Goal: Task Accomplishment & Management: Manage account settings

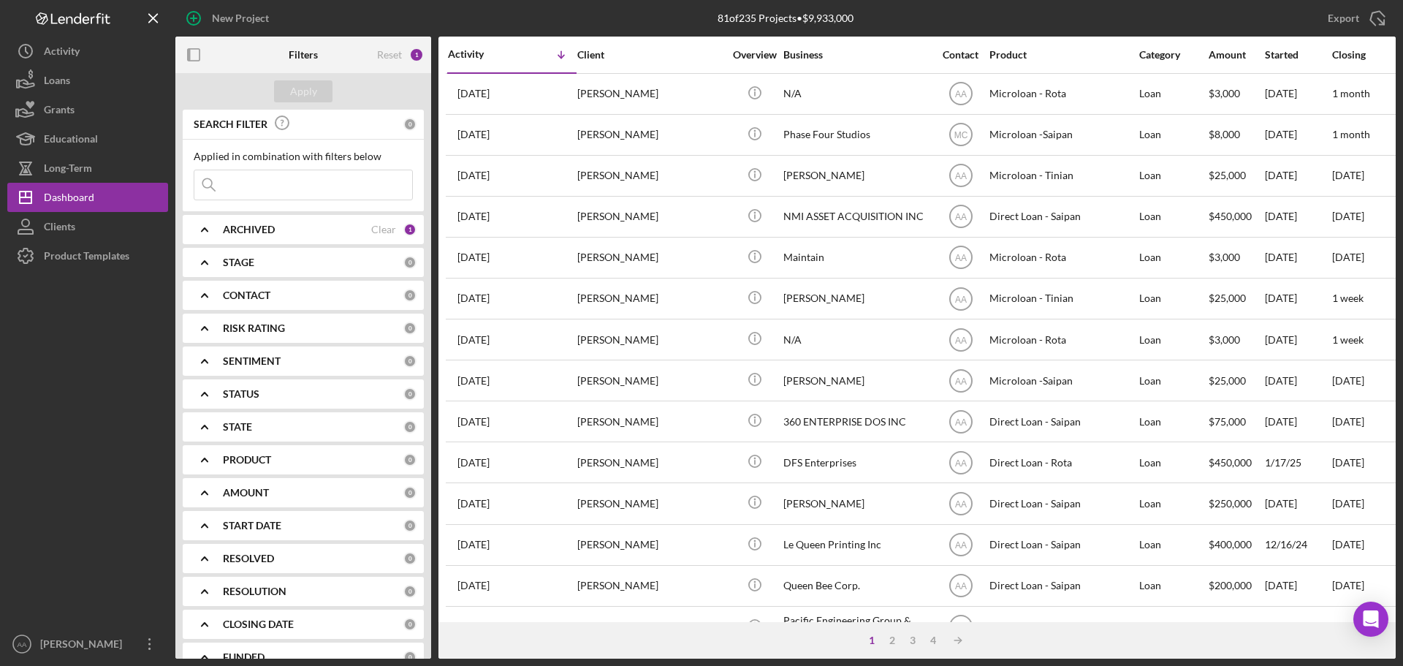
click at [64, 650] on div "[PERSON_NAME]" at bounding box center [84, 645] width 95 height 33
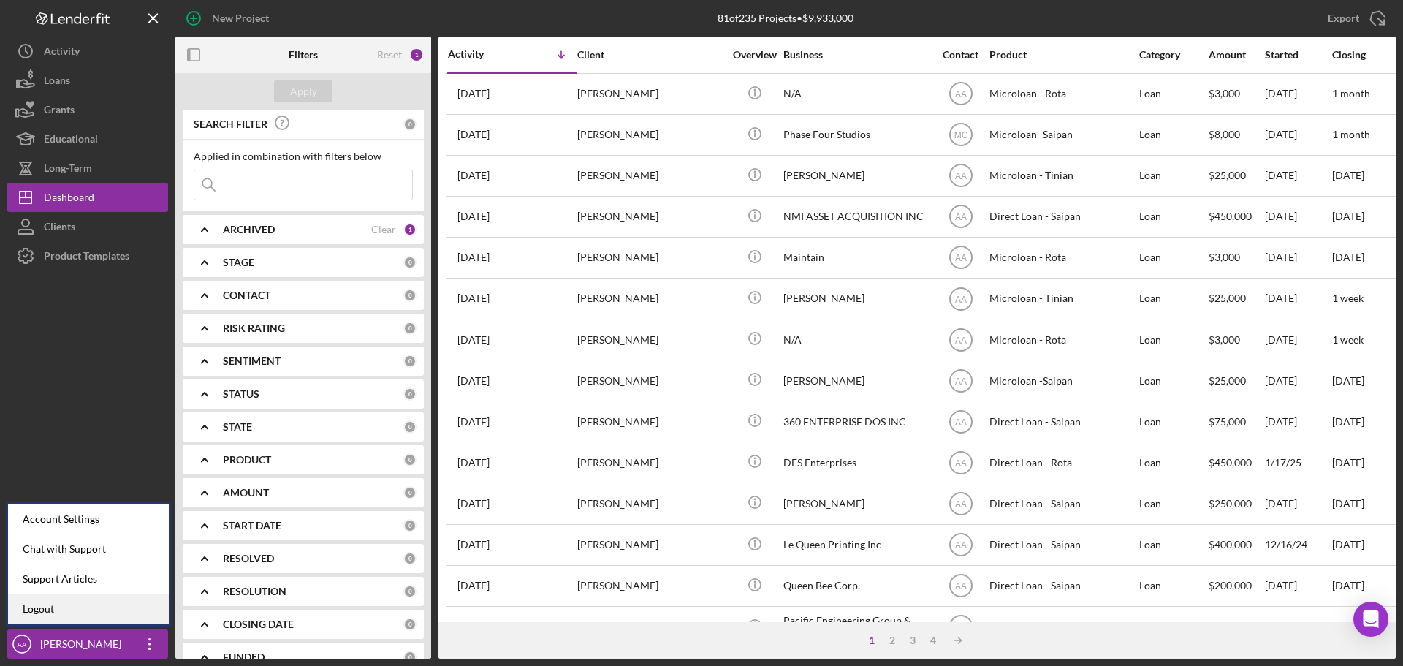
click at [78, 613] on link "Logout" at bounding box center [88, 609] width 161 height 30
